Goal: Navigation & Orientation: Understand site structure

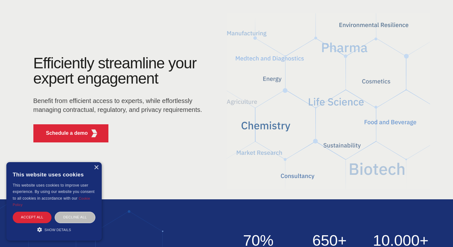
scroll to position [32, 0]
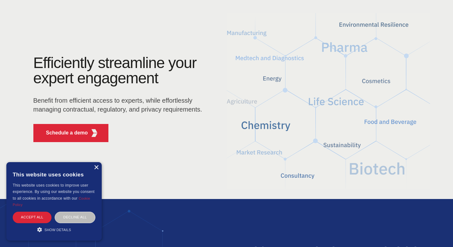
click at [96, 168] on div "×" at bounding box center [96, 167] width 5 height 5
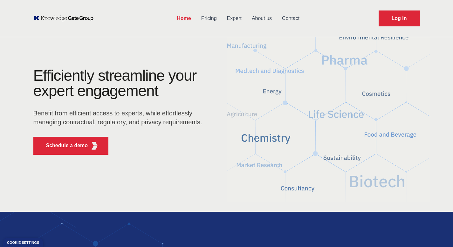
scroll to position [0, 0]
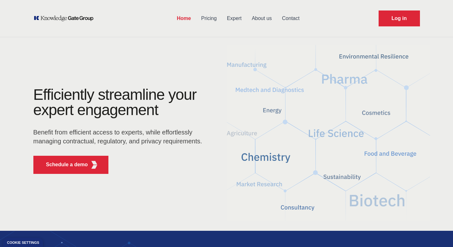
click at [210, 18] on link "Pricing" at bounding box center [209, 18] width 26 height 17
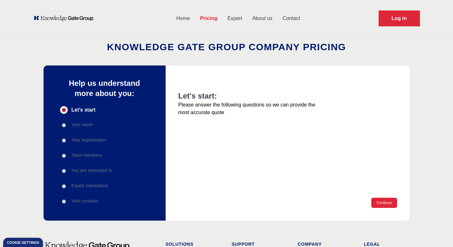
click at [239, 16] on link "Expert" at bounding box center [234, 18] width 25 height 17
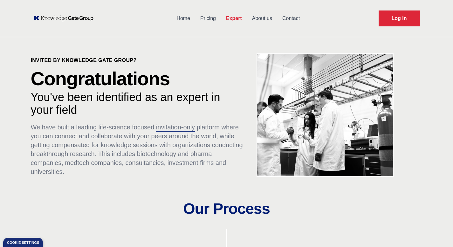
click at [263, 17] on link "About us" at bounding box center [262, 18] width 30 height 17
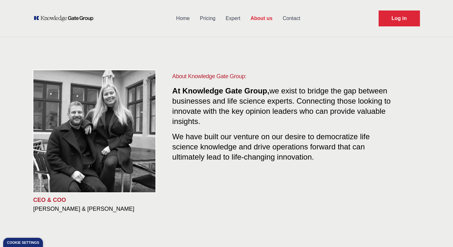
click at [0, 208] on div "CEO & COO [PERSON_NAME] & [PERSON_NAME] About Knowledge Gate Group: At Knowledg…" at bounding box center [226, 142] width 453 height 202
